Goal: Find specific page/section: Find specific page/section

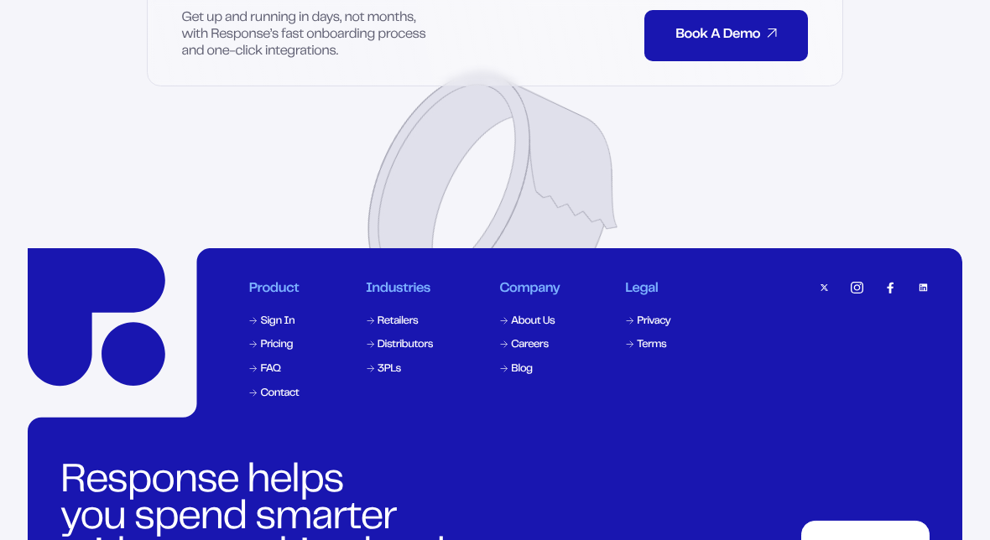
scroll to position [6712, 0]
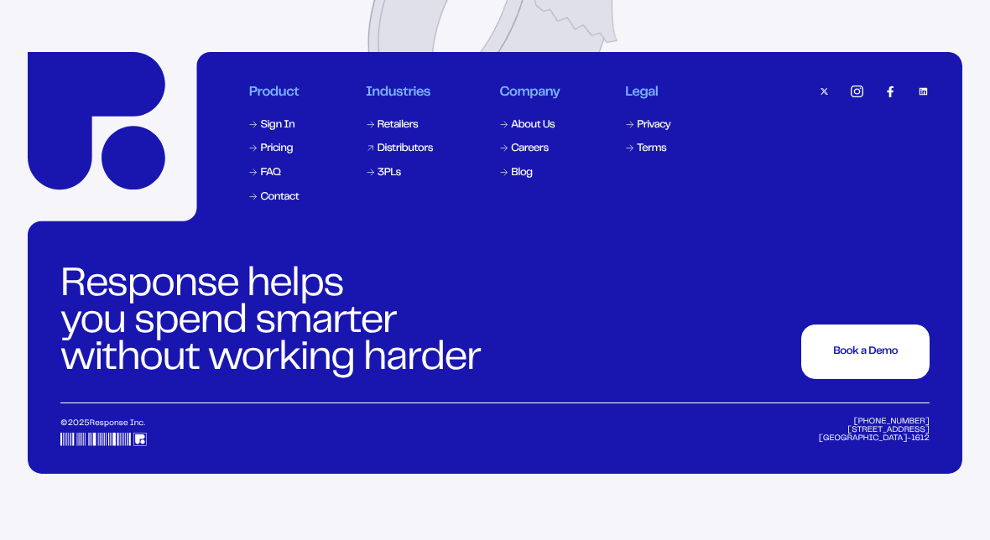
click at [399, 154] on div "Distributors" at bounding box center [405, 149] width 55 height 11
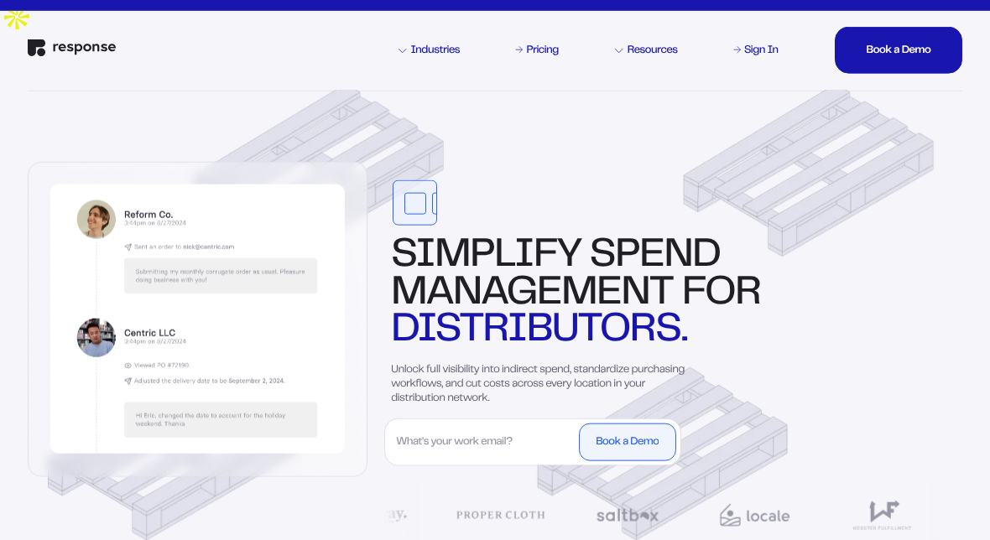
click at [84, 50] on img "Response Home" at bounding box center [72, 48] width 88 height 18
